Goal: Task Accomplishment & Management: Complete application form

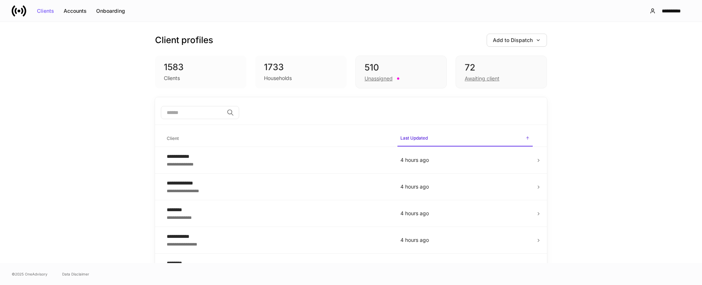
drag, startPoint x: 620, startPoint y: 249, endPoint x: 553, endPoint y: 274, distance: 70.6
click at [618, 250] on div "**********" at bounding box center [351, 142] width 702 height 241
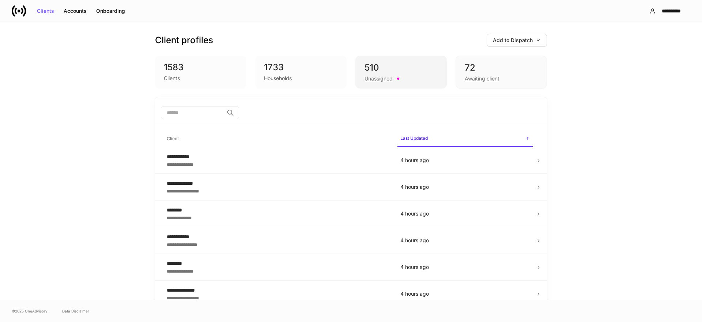
click at [364, 57] on div "510 Unassigned" at bounding box center [401, 72] width 91 height 33
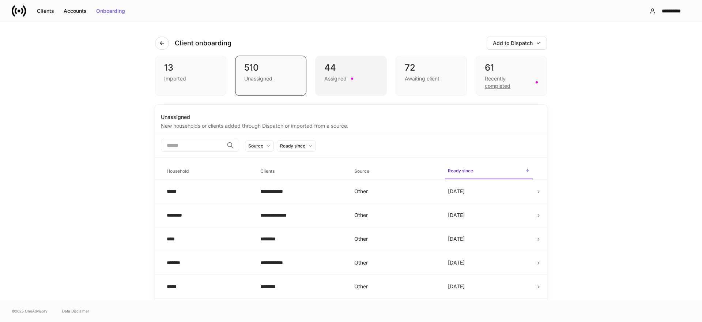
click at [362, 78] on div "Assigned" at bounding box center [350, 78] width 53 height 9
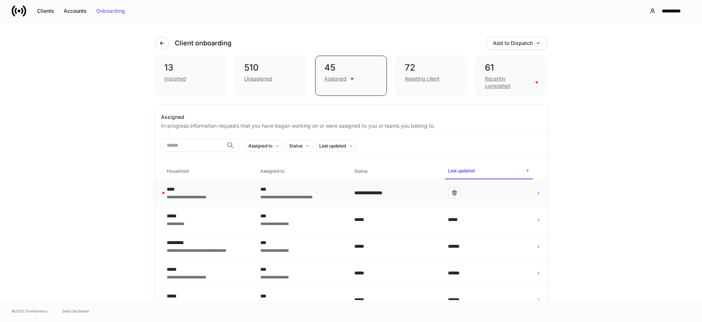
click at [381, 191] on div "**********" at bounding box center [395, 192] width 82 height 7
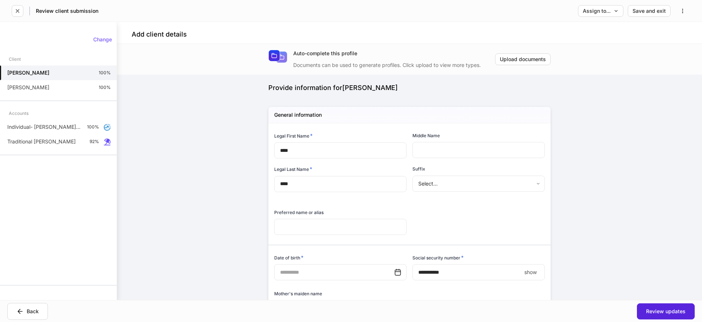
type input "**********"
click at [88, 143] on div "Traditional [PERSON_NAME] 92%" at bounding box center [58, 141] width 117 height 15
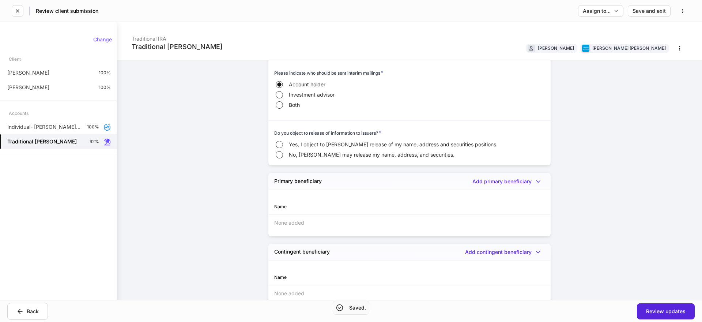
scroll to position [837, 0]
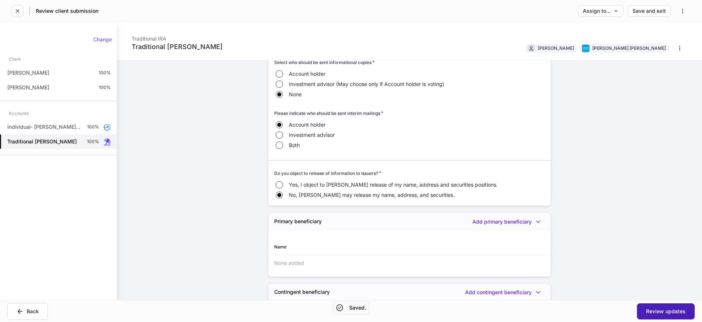
click at [659, 285] on div "Review updates" at bounding box center [666, 311] width 40 height 5
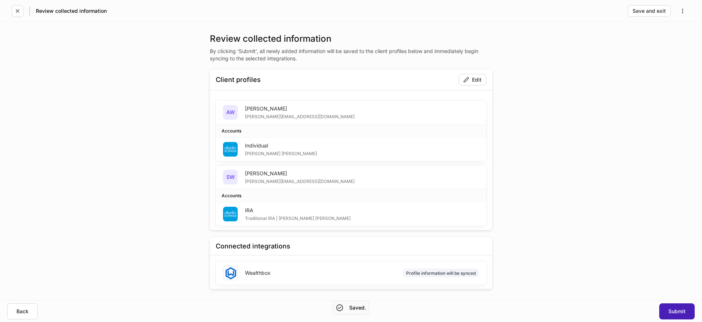
drag, startPoint x: 683, startPoint y: 309, endPoint x: 678, endPoint y: 309, distance: 5.1
click at [683, 285] on div "Submit" at bounding box center [677, 311] width 17 height 5
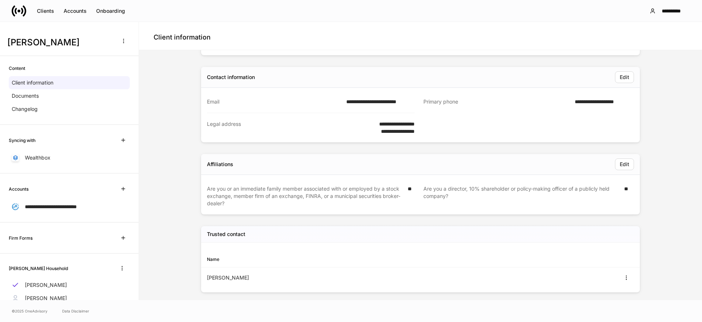
scroll to position [192, 0]
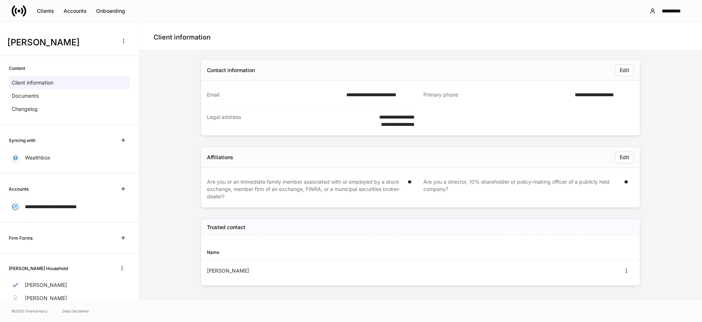
drag, startPoint x: 245, startPoint y: 246, endPoint x: 213, endPoint y: 228, distance: 36.8
click at [245, 246] on div "Name" at bounding box center [420, 252] width 439 height 16
drag, startPoint x: 247, startPoint y: 232, endPoint x: 237, endPoint y: 272, distance: 41.3
click at [237, 272] on div "Trusted contact Name [PERSON_NAME]" at bounding box center [420, 252] width 439 height 66
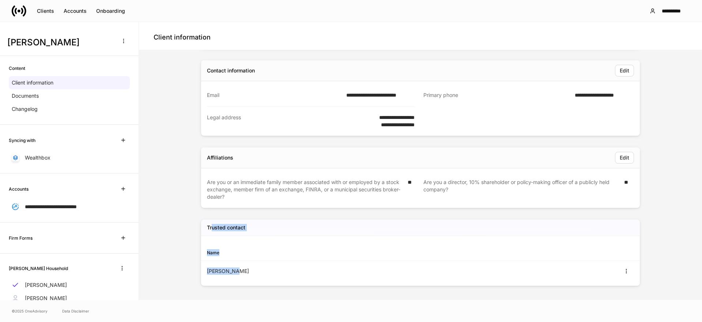
drag, startPoint x: 237, startPoint y: 272, endPoint x: 244, endPoint y: 270, distance: 6.4
click at [238, 271] on div "[PERSON_NAME]" at bounding box center [314, 270] width 214 height 7
click at [631, 271] on button "button" at bounding box center [626, 271] width 15 height 12
click at [625, 285] on li "View" at bounding box center [622, 289] width 23 height 12
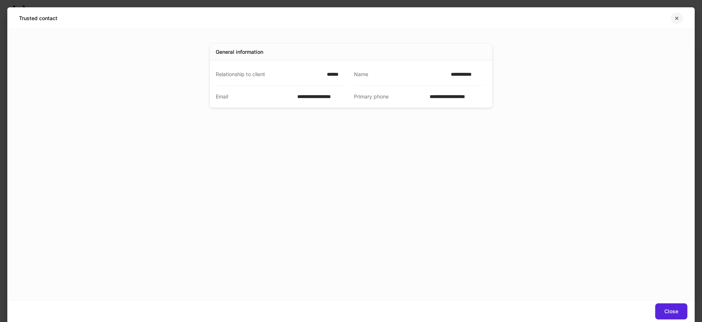
click at [676, 21] on button "button" at bounding box center [677, 18] width 12 height 12
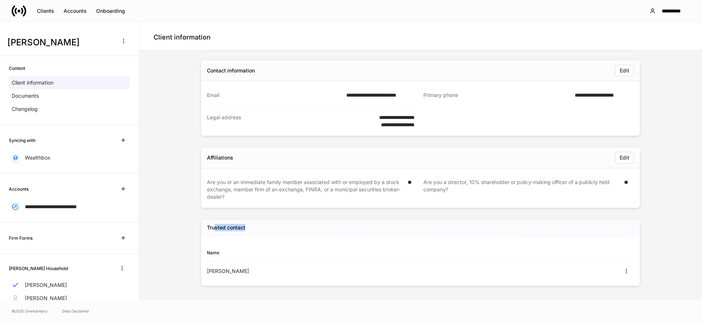
drag, startPoint x: 236, startPoint y: 231, endPoint x: 214, endPoint y: 230, distance: 22.7
click at [214, 230] on div "Trusted contact" at bounding box center [420, 227] width 439 height 16
click at [214, 230] on h5 "Trusted contact" at bounding box center [226, 227] width 38 height 7
drag, startPoint x: 222, startPoint y: 229, endPoint x: 240, endPoint y: 227, distance: 18.3
click at [240, 227] on h5 "Trusted contact" at bounding box center [226, 227] width 38 height 7
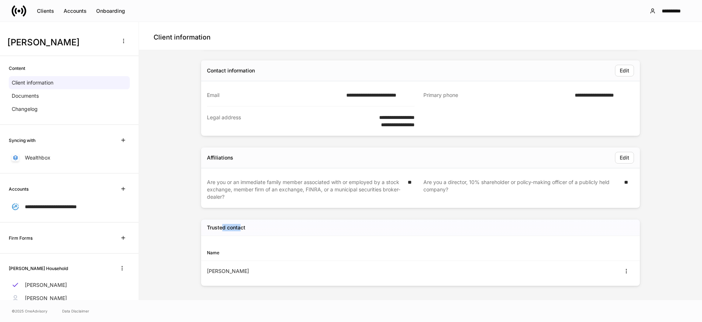
click at [240, 227] on h5 "Trusted contact" at bounding box center [226, 227] width 38 height 7
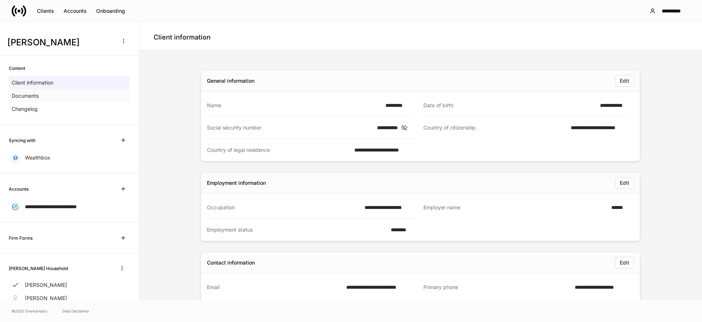
drag, startPoint x: 24, startPoint y: 94, endPoint x: 71, endPoint y: 92, distance: 47.2
click at [24, 94] on p "Documents" at bounding box center [25, 95] width 27 height 7
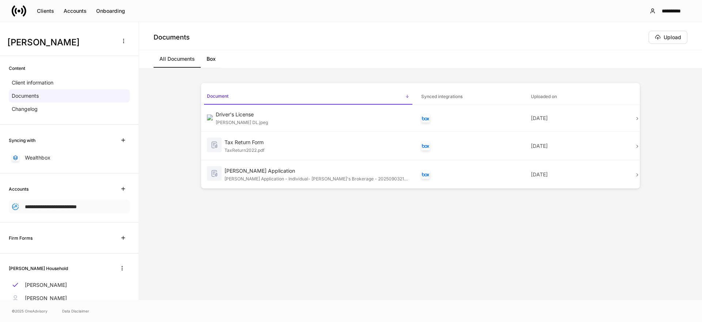
drag, startPoint x: 49, startPoint y: 202, endPoint x: 54, endPoint y: 202, distance: 4.8
click at [49, 203] on p "**********" at bounding box center [51, 207] width 52 height 8
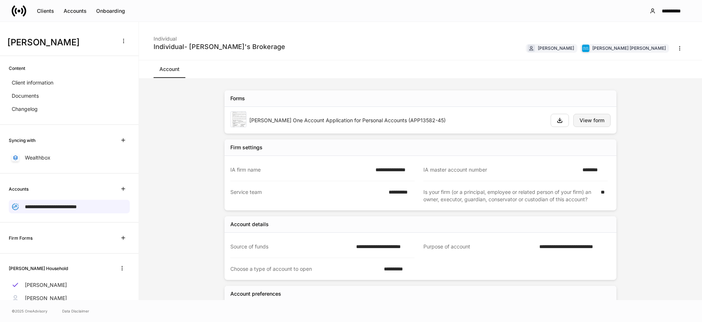
click at [585, 122] on div "View form" at bounding box center [592, 120] width 25 height 5
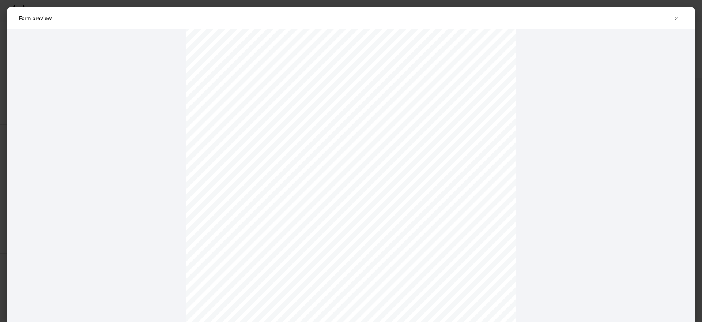
scroll to position [917, 0]
drag, startPoint x: 279, startPoint y: 160, endPoint x: 315, endPoint y: 158, distance: 36.6
drag, startPoint x: 336, startPoint y: 158, endPoint x: 412, endPoint y: 162, distance: 75.8
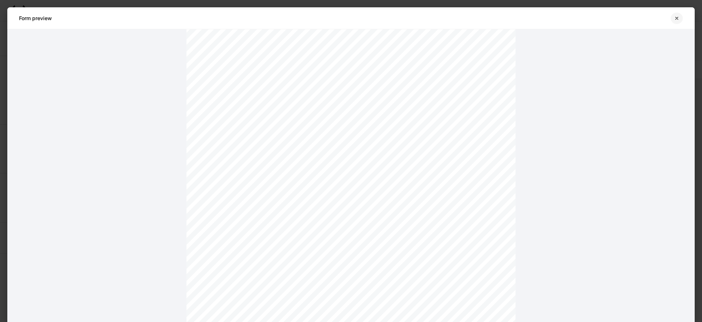
click at [680, 20] on button "button" at bounding box center [677, 18] width 12 height 12
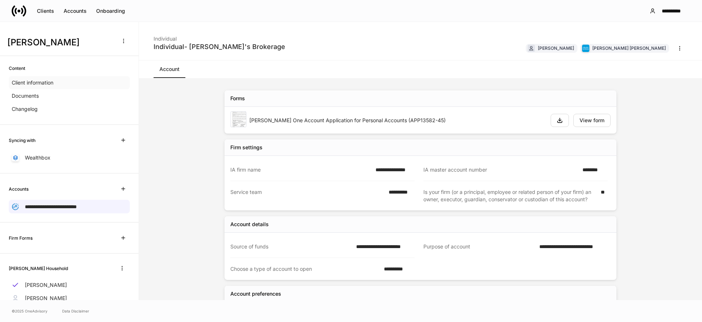
click at [51, 86] on p "Client information" at bounding box center [33, 82] width 42 height 7
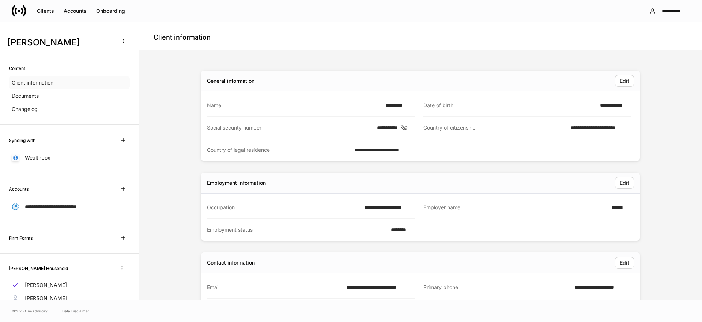
click at [51, 86] on p "Client information" at bounding box center [33, 82] width 42 height 7
click at [45, 99] on div "Documents" at bounding box center [69, 95] width 121 height 13
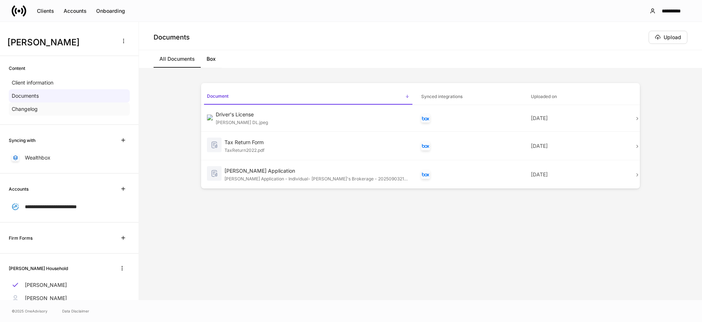
click at [79, 113] on div "Changelog" at bounding box center [69, 108] width 121 height 13
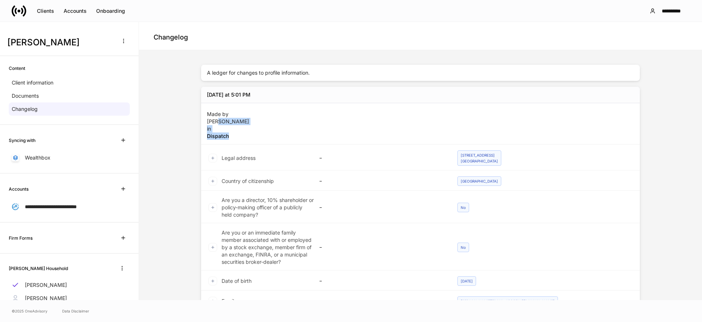
drag, startPoint x: 216, startPoint y: 121, endPoint x: 228, endPoint y: 139, distance: 21.0
click at [228, 139] on div "Made by [PERSON_NAME] in Dispatch" at bounding box center [228, 124] width 42 height 32
click at [228, 139] on h5 "Dispatch" at bounding box center [228, 135] width 42 height 7
click at [40, 156] on p "Wealthbox" at bounding box center [38, 157] width 26 height 7
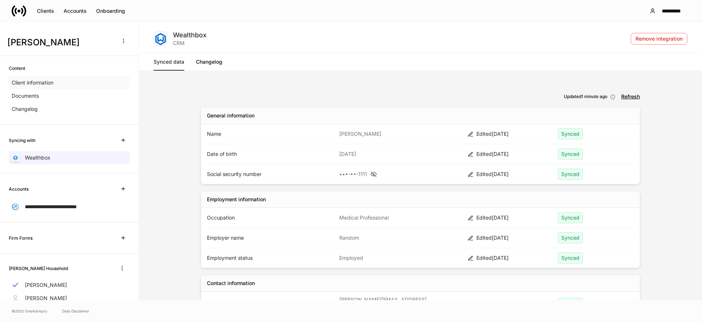
click at [86, 84] on div "Client information" at bounding box center [69, 82] width 121 height 13
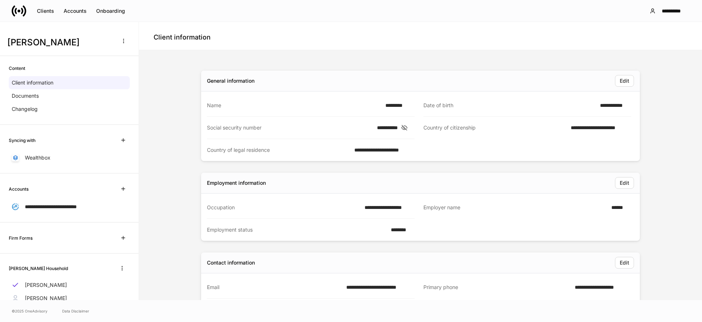
drag, startPoint x: 623, startPoint y: 106, endPoint x: 628, endPoint y: 106, distance: 5.1
click at [628, 106] on div "**********" at bounding box center [613, 105] width 35 height 7
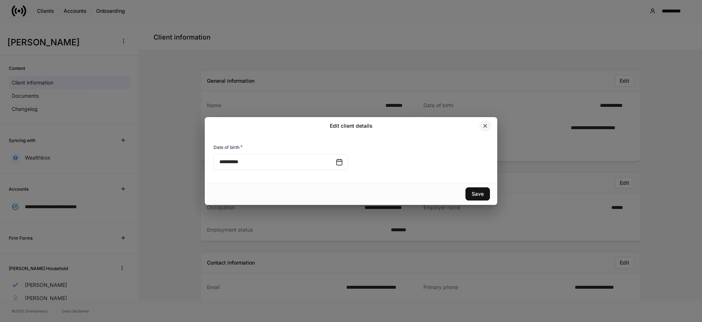
drag, startPoint x: 487, startPoint y: 127, endPoint x: 618, endPoint y: 113, distance: 131.3
click at [487, 127] on icon "button" at bounding box center [485, 126] width 6 height 6
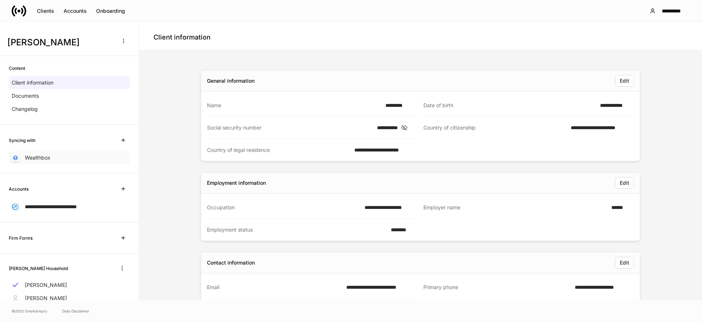
click at [42, 162] on div "Wealthbox" at bounding box center [69, 157] width 121 height 13
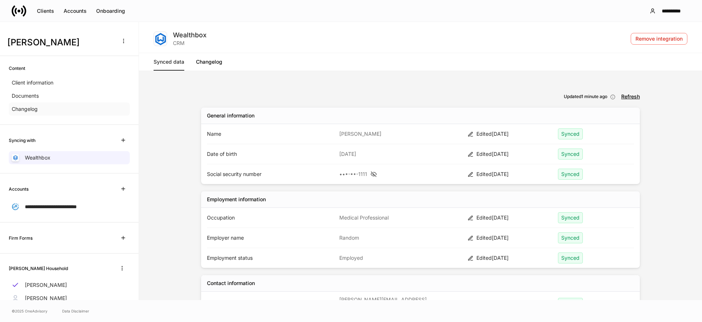
click at [48, 106] on div "Changelog" at bounding box center [69, 108] width 121 height 13
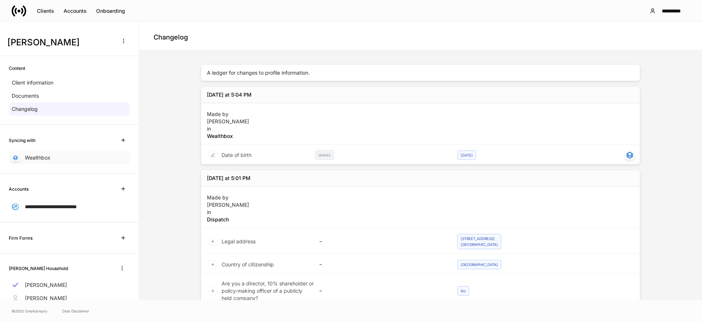
click at [46, 155] on p "Wealthbox" at bounding box center [38, 157] width 26 height 7
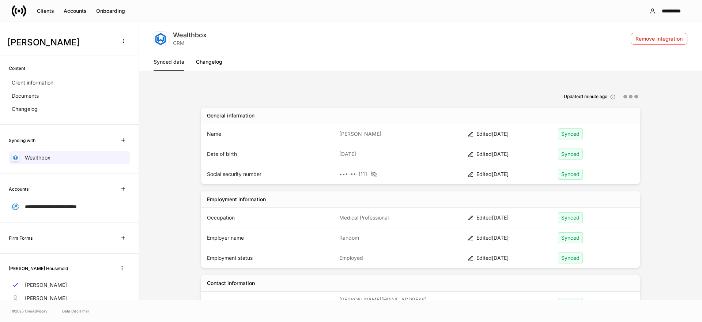
click at [64, 121] on div "Content Client information Documents Changelog" at bounding box center [69, 90] width 139 height 69
click at [65, 110] on div "Changelog" at bounding box center [69, 108] width 121 height 13
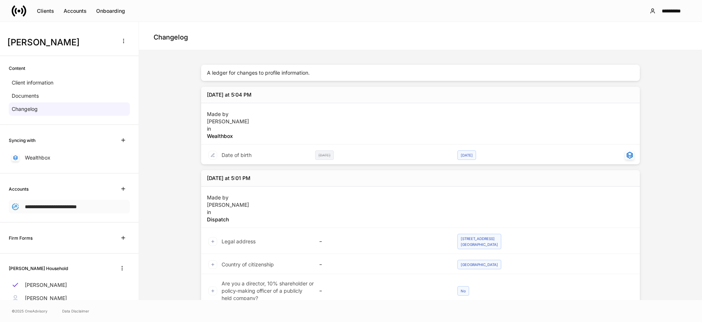
click at [64, 207] on span "**********" at bounding box center [51, 206] width 52 height 5
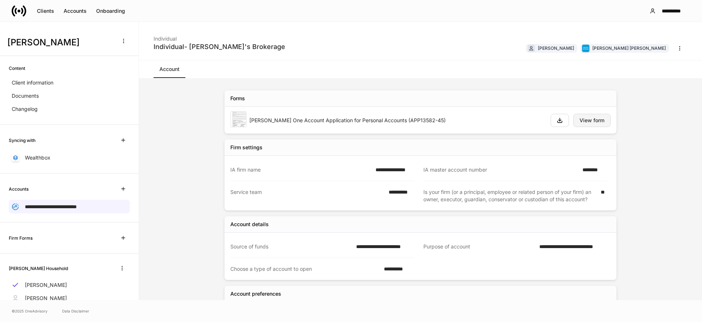
click at [595, 120] on div "View form" at bounding box center [592, 120] width 25 height 5
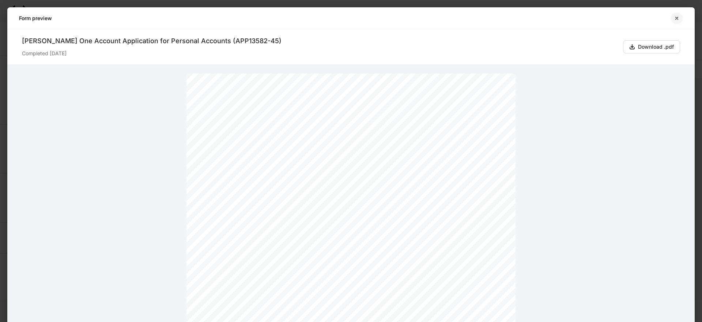
click at [675, 17] on icon "button" at bounding box center [677, 18] width 6 height 6
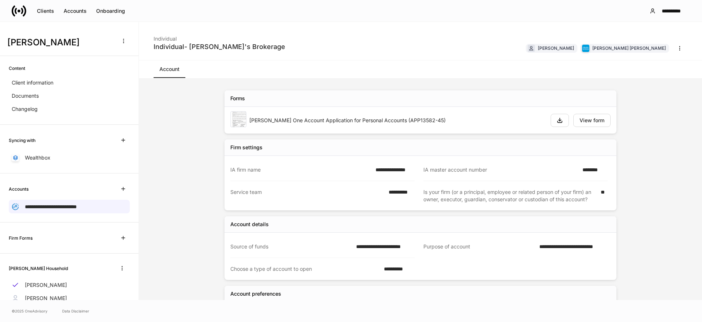
drag, startPoint x: 199, startPoint y: 68, endPoint x: 236, endPoint y: 70, distance: 36.6
click at [200, 68] on div "Account" at bounding box center [420, 69] width 563 height 18
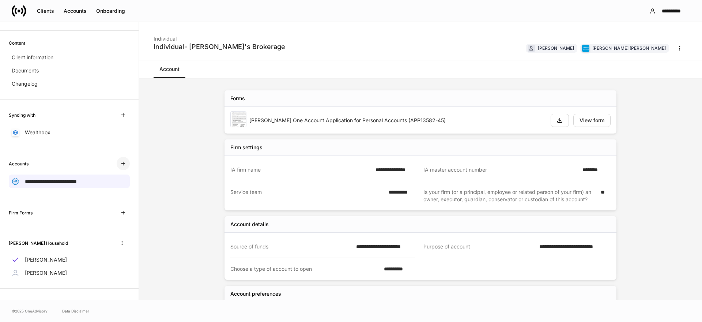
click at [128, 166] on button "button" at bounding box center [123, 163] width 13 height 13
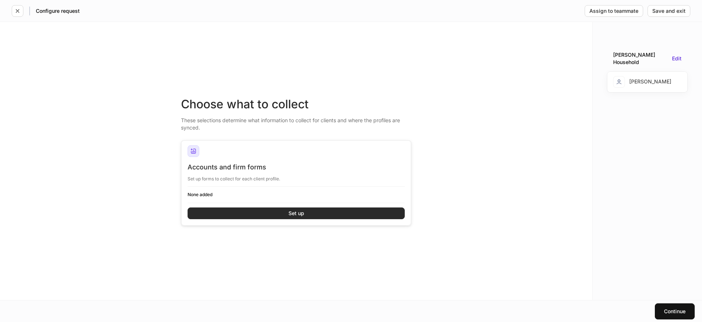
click at [242, 210] on button "Set up" at bounding box center [296, 213] width 217 height 12
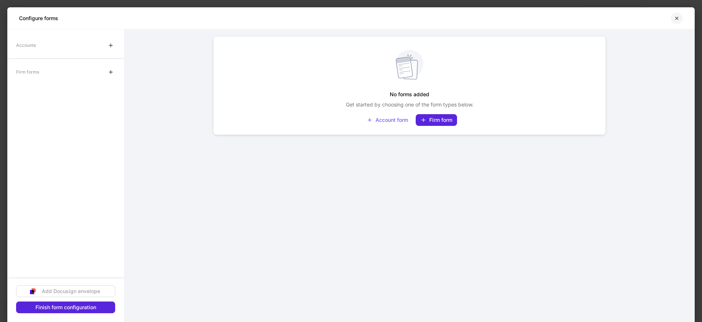
click at [674, 18] on icon "button" at bounding box center [677, 18] width 6 height 6
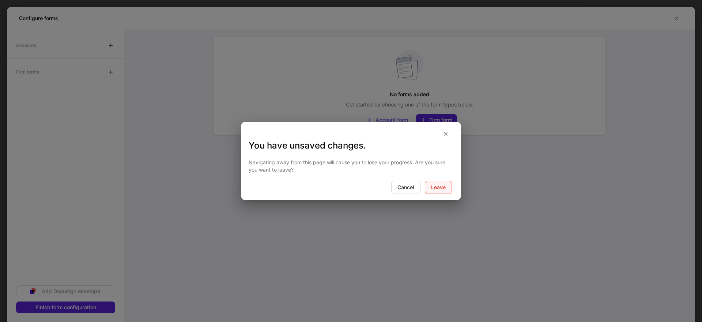
drag, startPoint x: 440, startPoint y: 189, endPoint x: 405, endPoint y: 205, distance: 38.8
click at [439, 190] on div "Leave" at bounding box center [438, 187] width 15 height 5
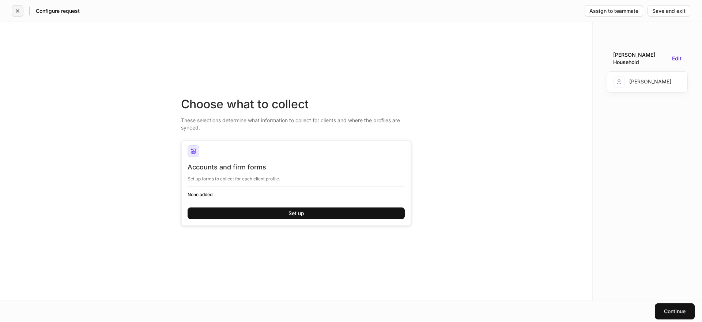
click at [21, 13] on button "button" at bounding box center [18, 11] width 12 height 12
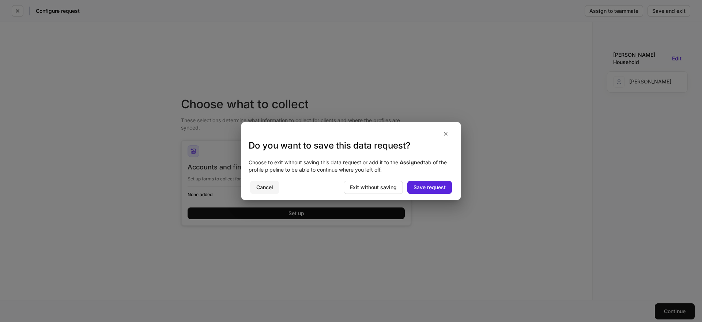
drag, startPoint x: 262, startPoint y: 188, endPoint x: 276, endPoint y: 187, distance: 14.0
click at [263, 188] on div "Cancel" at bounding box center [264, 187] width 17 height 5
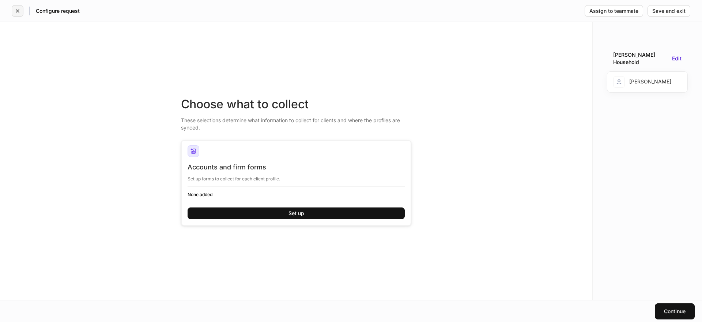
click at [15, 12] on icon "button" at bounding box center [18, 11] width 6 height 6
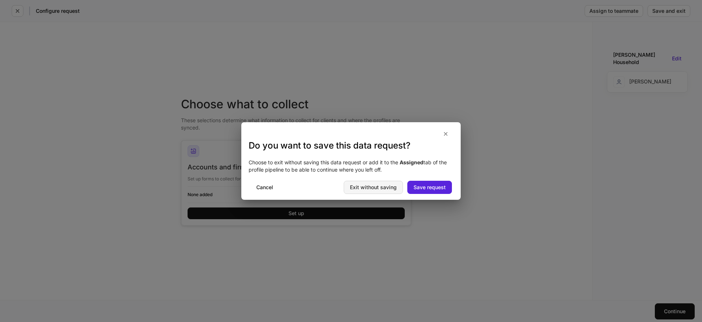
click at [397, 192] on button "Exit without saving" at bounding box center [373, 187] width 59 height 13
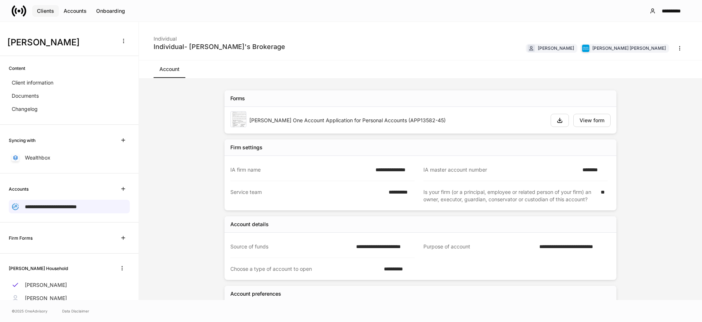
click at [44, 5] on button "Clients" at bounding box center [45, 11] width 27 height 12
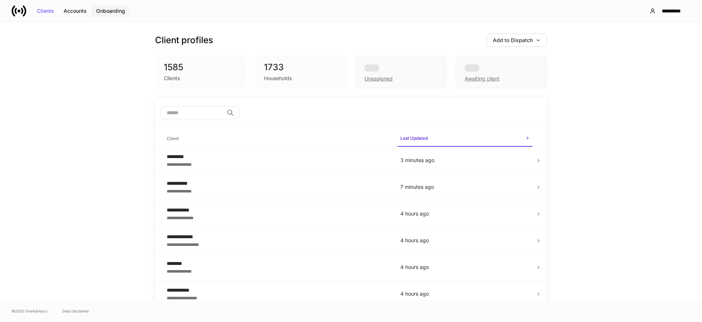
click at [105, 10] on div "Onboarding" at bounding box center [110, 10] width 29 height 5
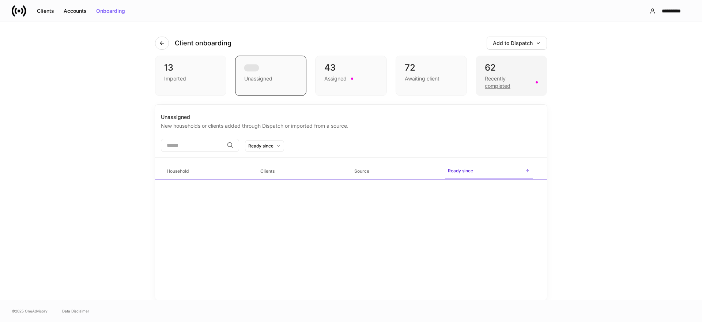
click at [509, 74] on div "Recently completed" at bounding box center [511, 82] width 53 height 16
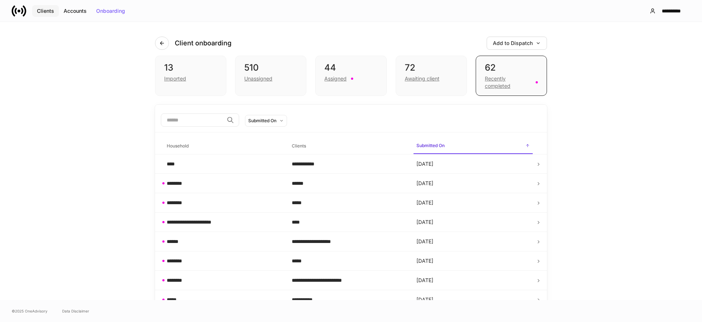
click at [45, 10] on div "Clients" at bounding box center [45, 10] width 17 height 5
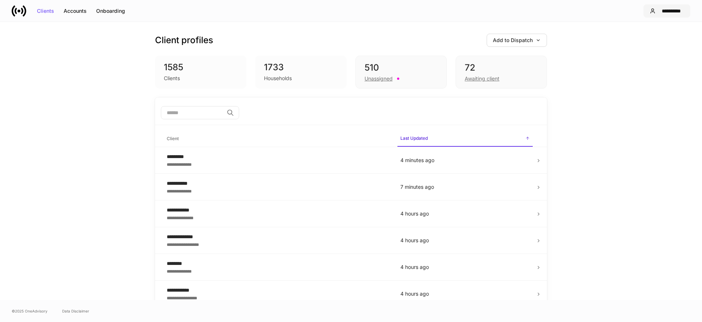
click at [680, 12] on div "**********" at bounding box center [672, 10] width 26 height 5
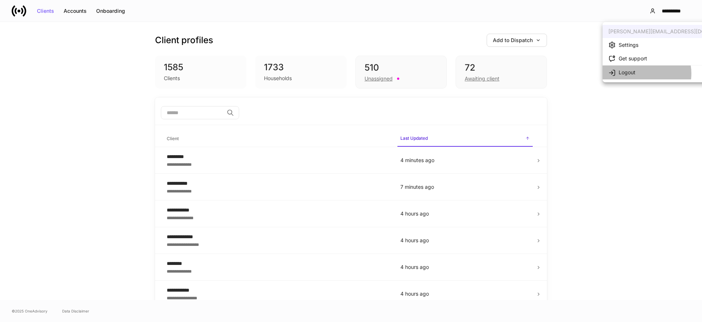
click at [641, 74] on li "Logout" at bounding box center [674, 72] width 142 height 14
